Goal: Find specific page/section: Find specific page/section

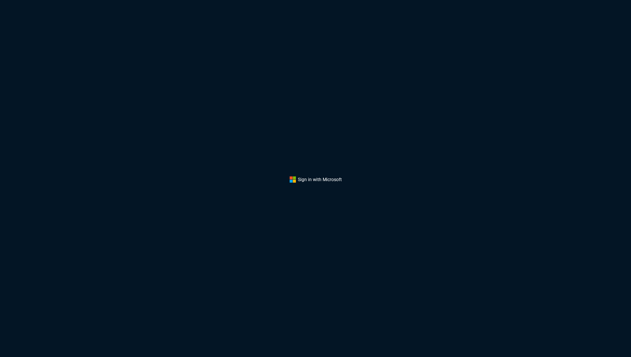
click at [308, 176] on button "Sign In" at bounding box center [316, 179] width 52 height 7
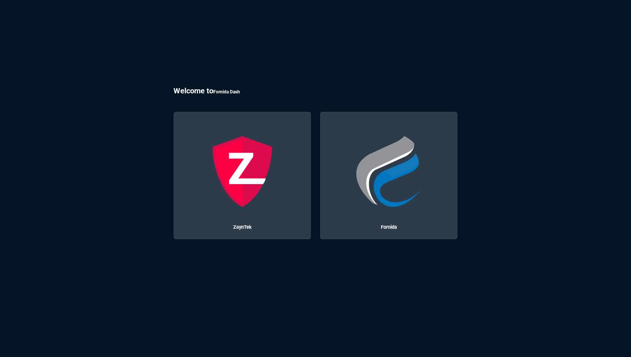
click at [242, 161] on img at bounding box center [243, 172] width 72 height 72
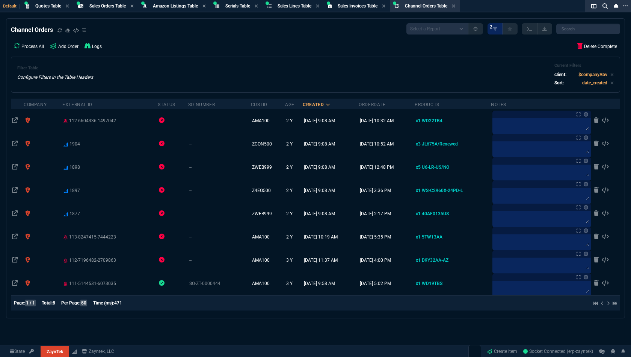
click at [296, 47] on div "Process All Add Order Logs Delete Complete" at bounding box center [315, 46] width 609 height 15
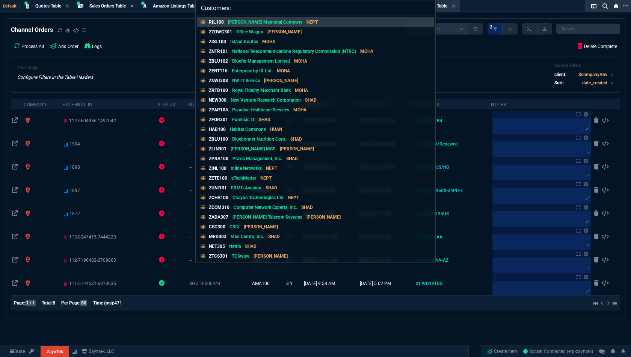
click at [260, 8] on input "Customers:" at bounding box center [316, 7] width 240 height 15
paste input "NEW102"
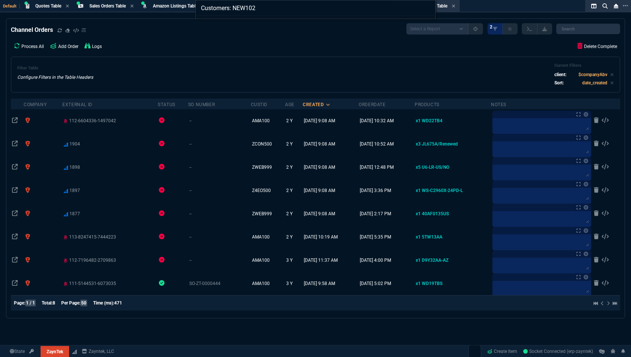
click at [249, 9] on input "Customers: NEW102" at bounding box center [316, 7] width 240 height 15
paste input "PLE301"
type input "Customers: PLE301"
click at [280, 62] on div "Customers: PLE301" at bounding box center [315, 178] width 631 height 357
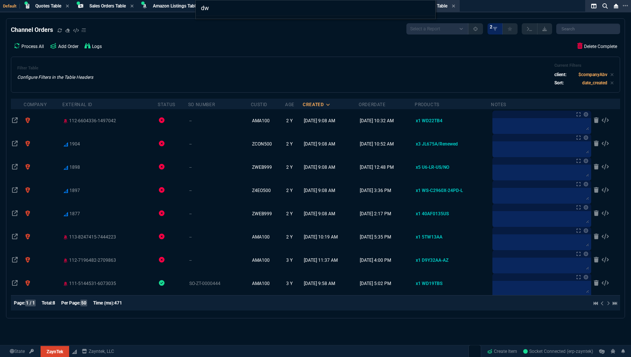
type input "d"
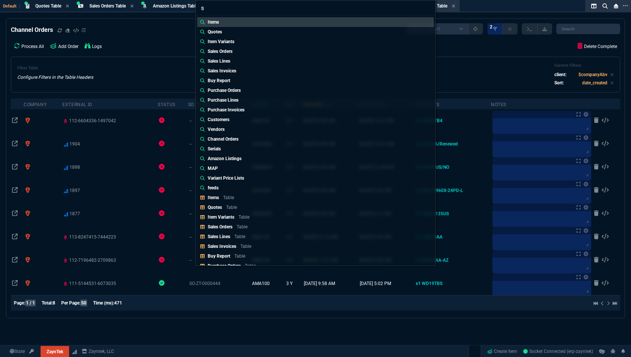
type input "sw"
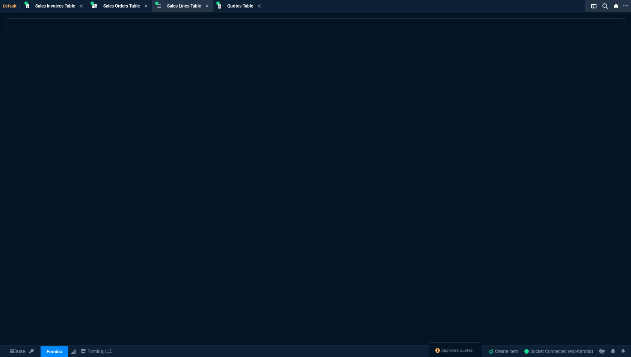
select select
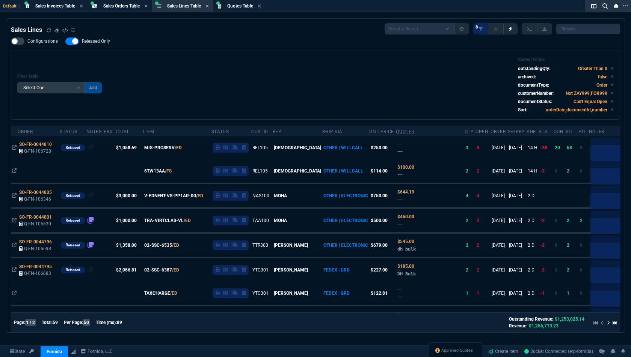
click at [308, 80] on div "Filter Table Select One Add Filter () Age () ATS () Cond (itemVariantCode) Cust…" at bounding box center [315, 85] width 596 height 56
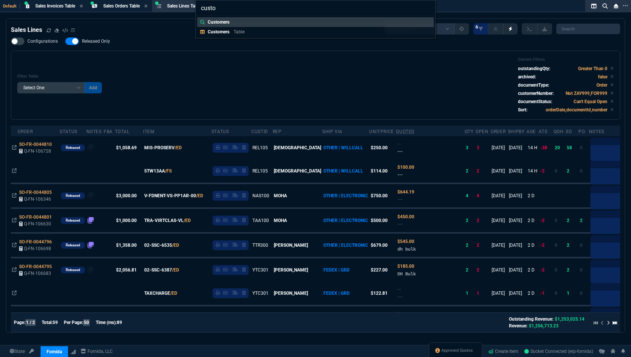
type input "custom"
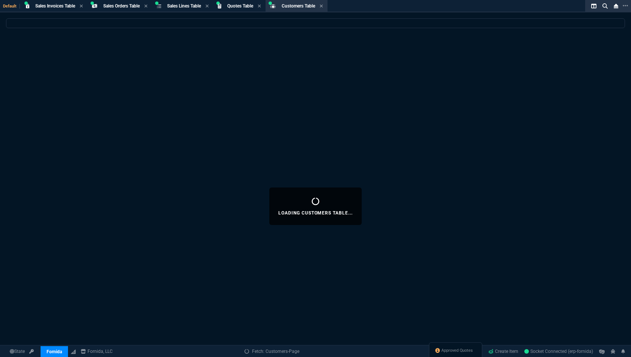
select select
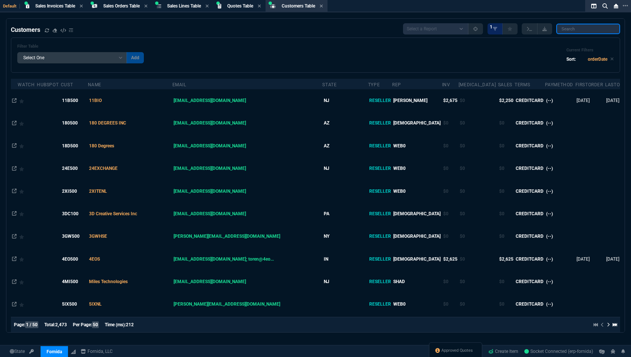
click at [589, 31] on input "search" at bounding box center [588, 29] width 64 height 11
paste input "PLE301"
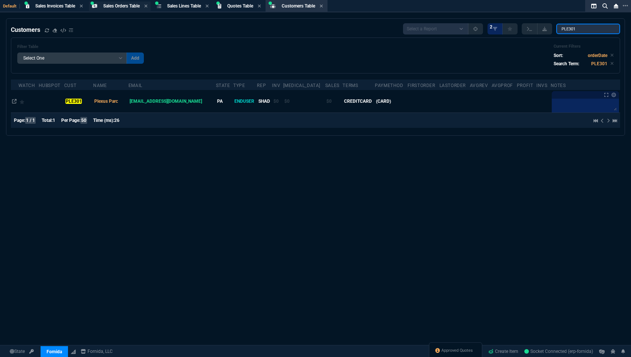
type input "PLE301"
